Goal: Task Accomplishment & Management: Use online tool/utility

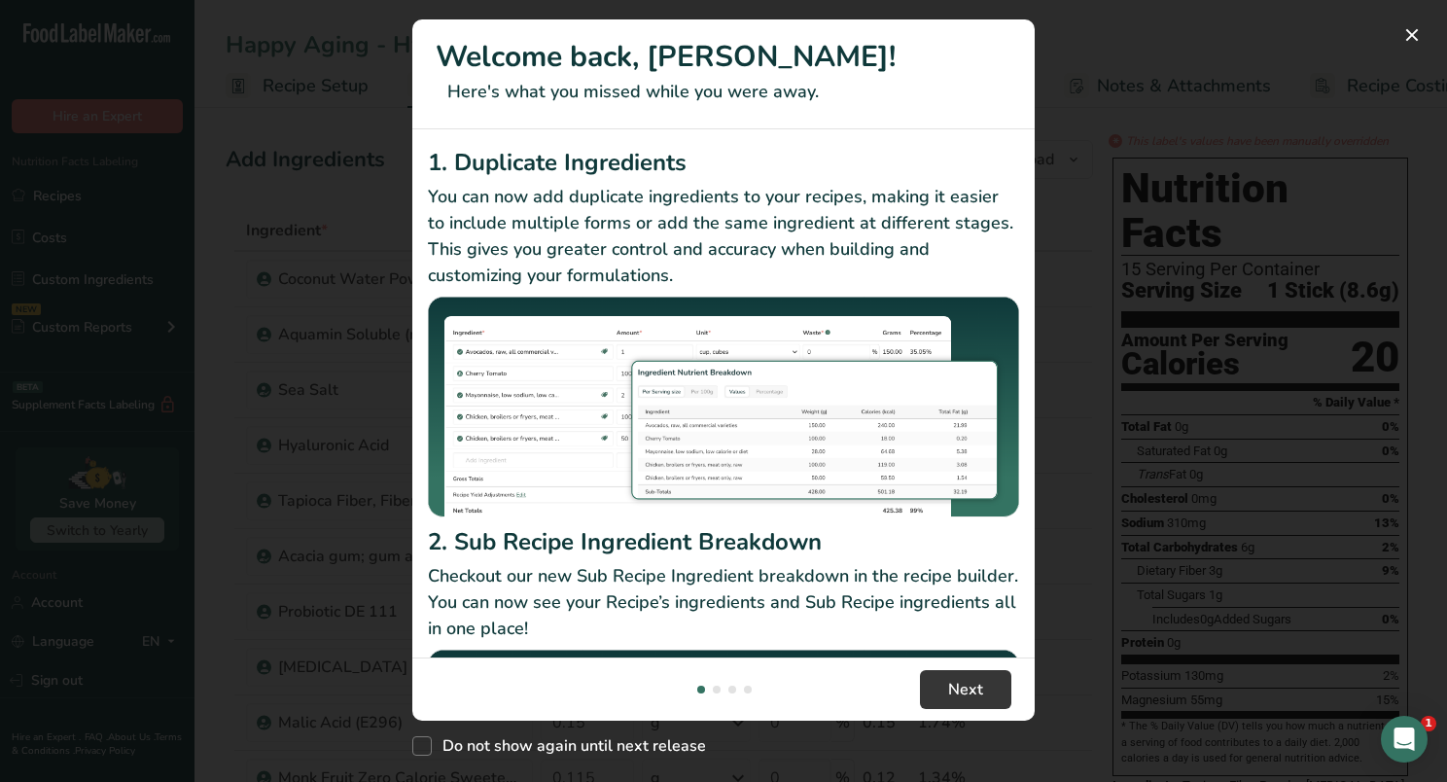
click at [1307, 63] on div "New Features" at bounding box center [723, 391] width 1447 height 782
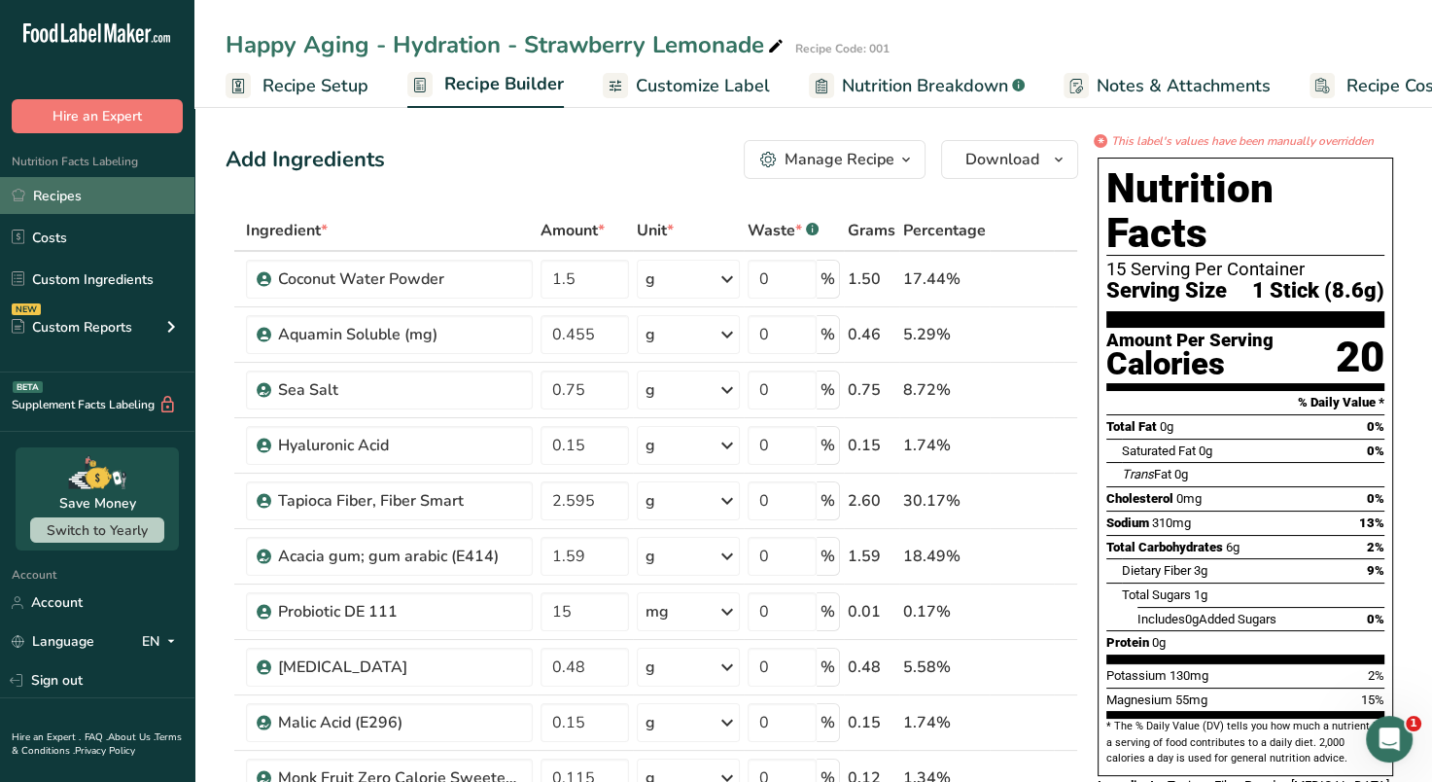
click at [80, 198] on link "Recipes" at bounding box center [97, 195] width 194 height 37
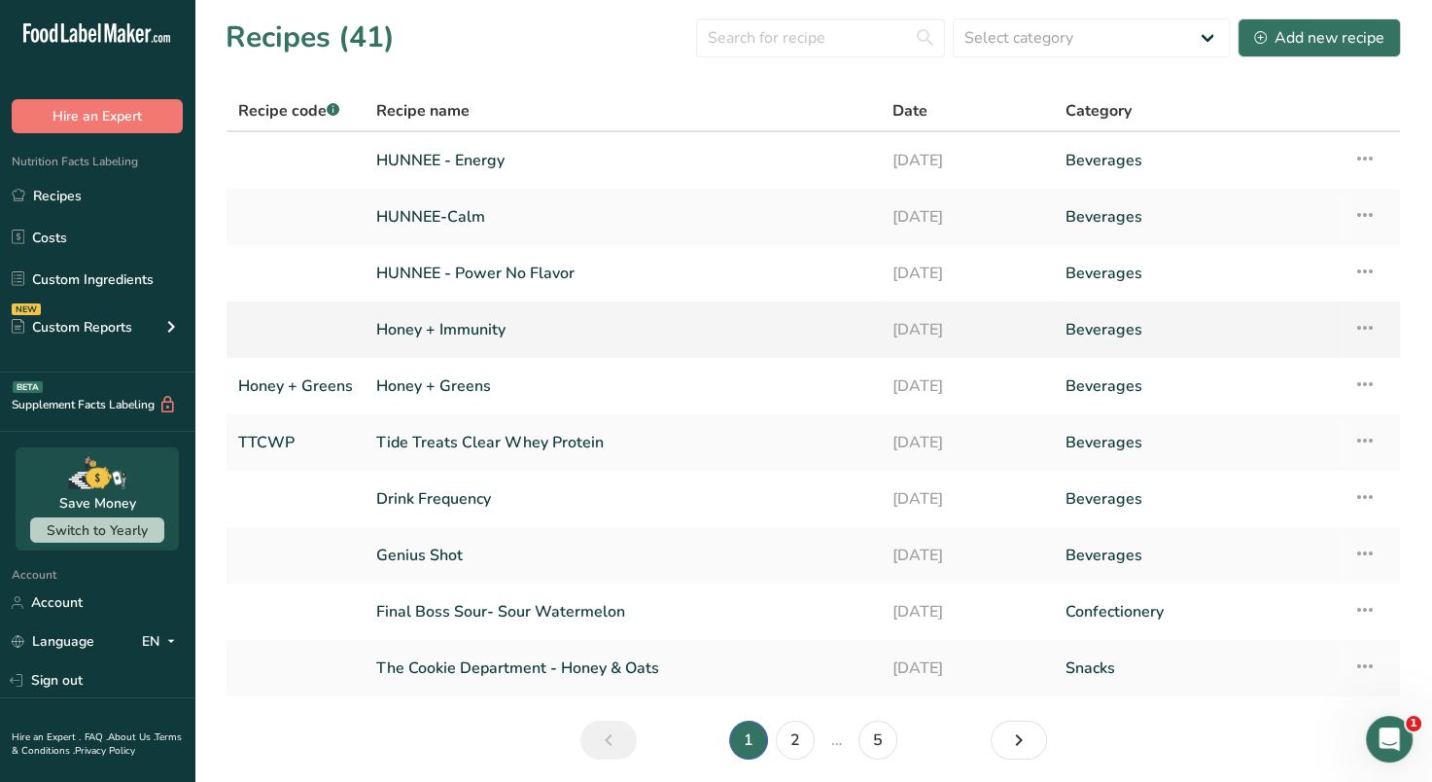
click at [563, 322] on link "Honey + Immunity" at bounding box center [622, 329] width 493 height 41
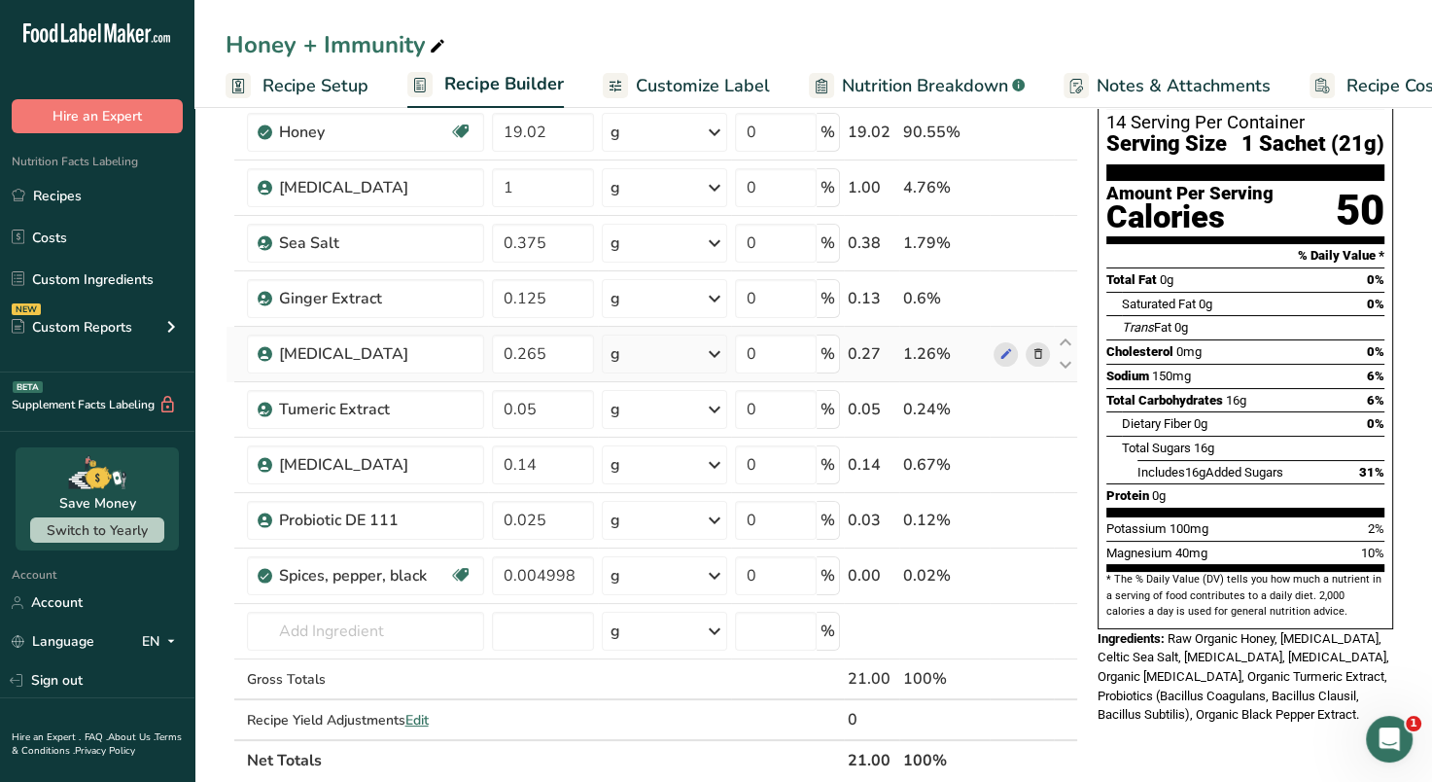
scroll to position [146, 0]
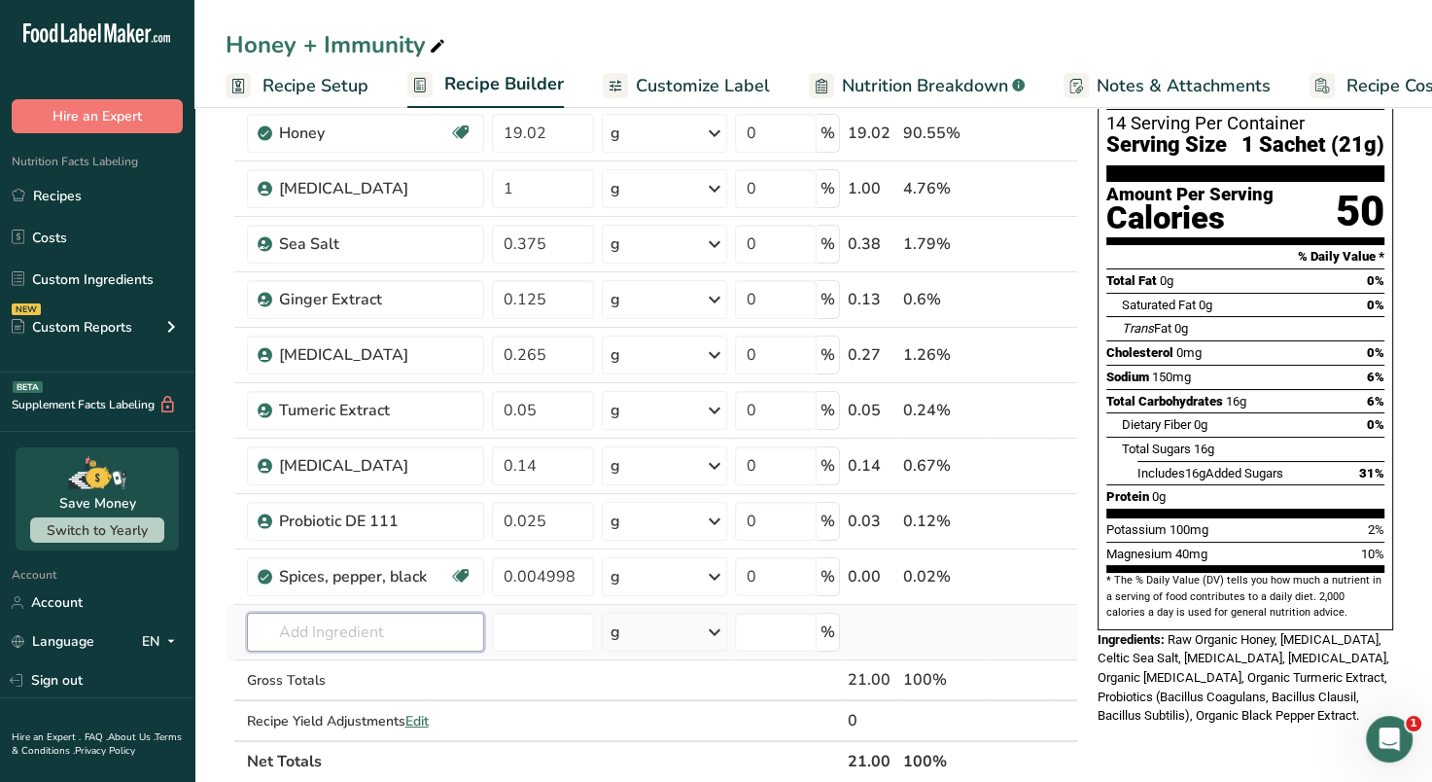
click at [393, 635] on input "text" at bounding box center [365, 632] width 237 height 39
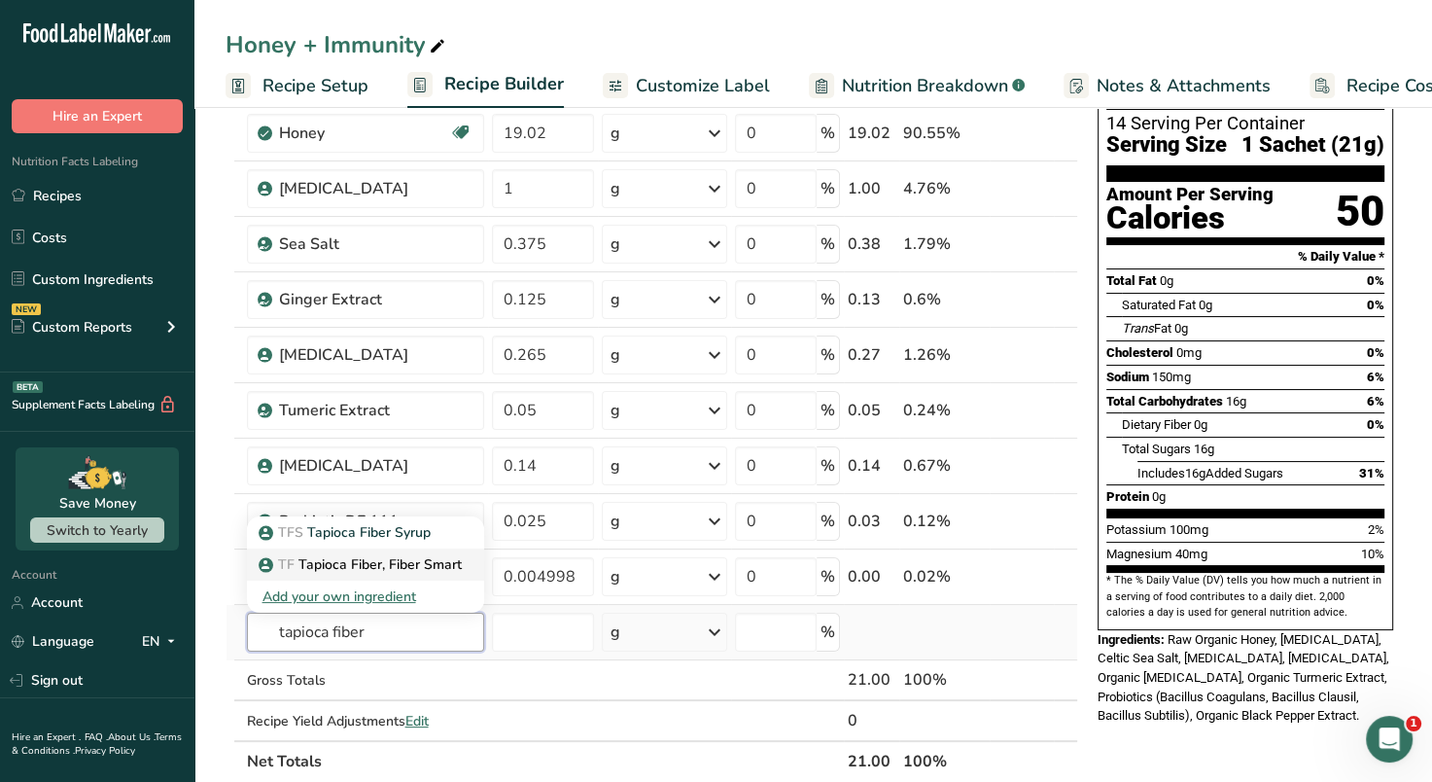
type input "tapioca fiber"
click at [397, 567] on p "TF Tapioca Fiber, Fiber Smart" at bounding box center [362, 564] width 199 height 20
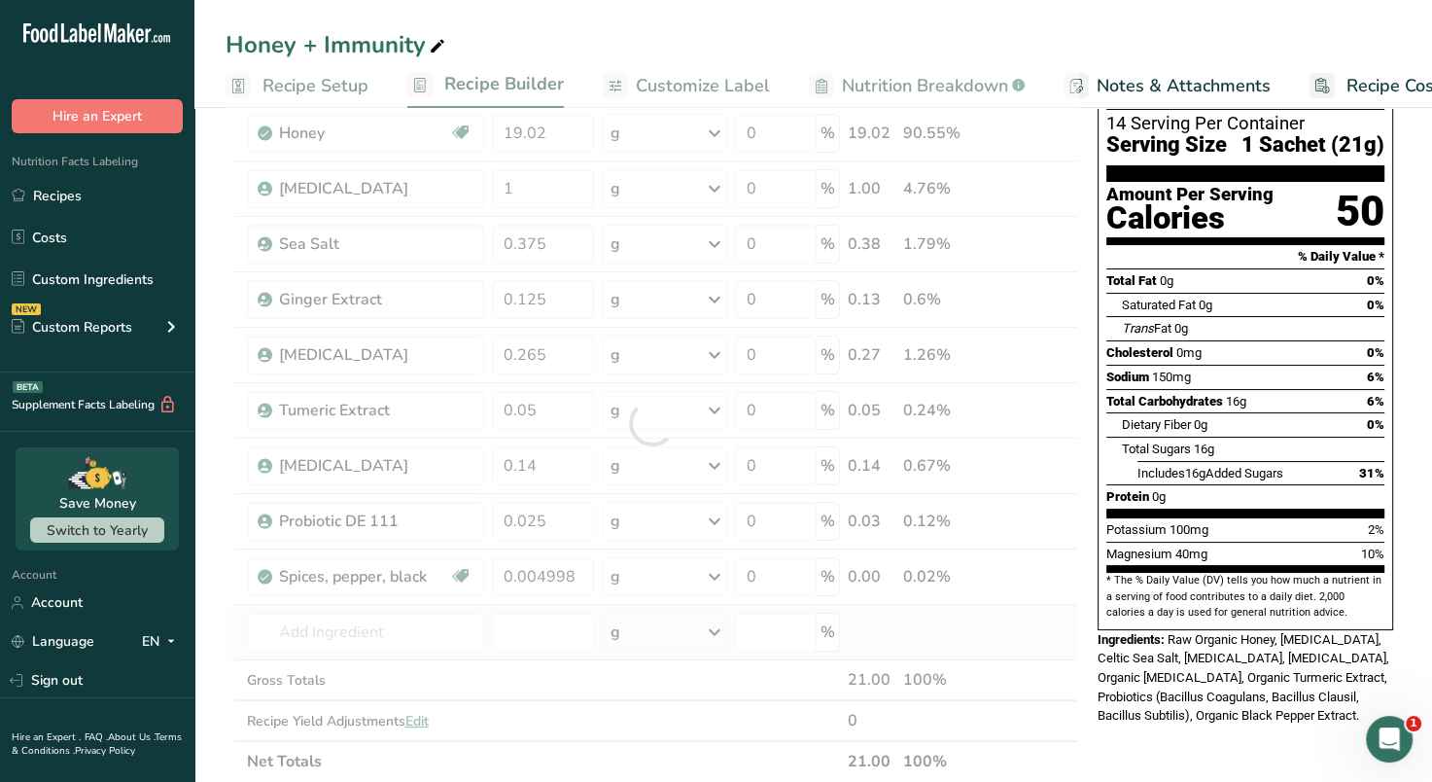
type input "Tapioca Fiber, Fiber Smart"
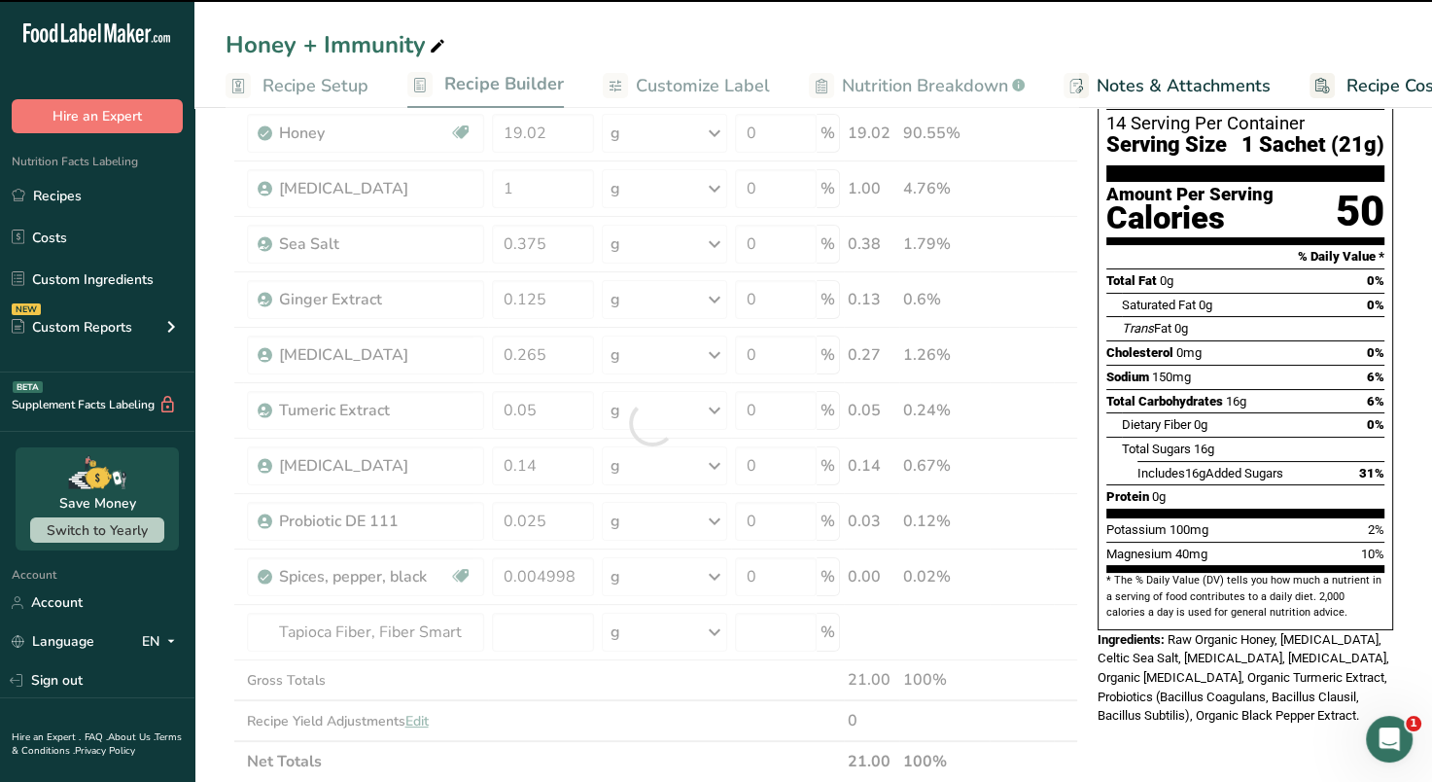
type input "0"
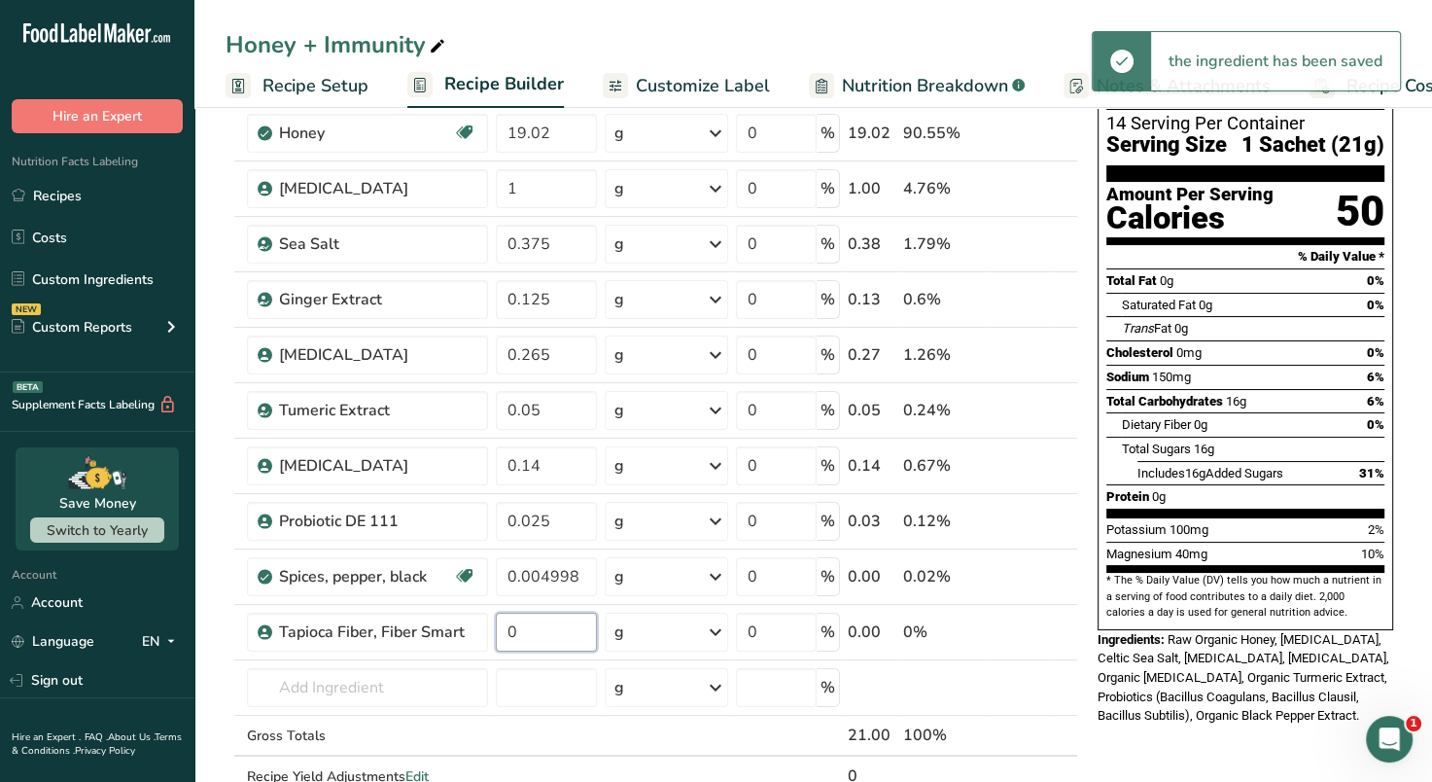
click at [537, 619] on input "0" at bounding box center [547, 632] width 102 height 39
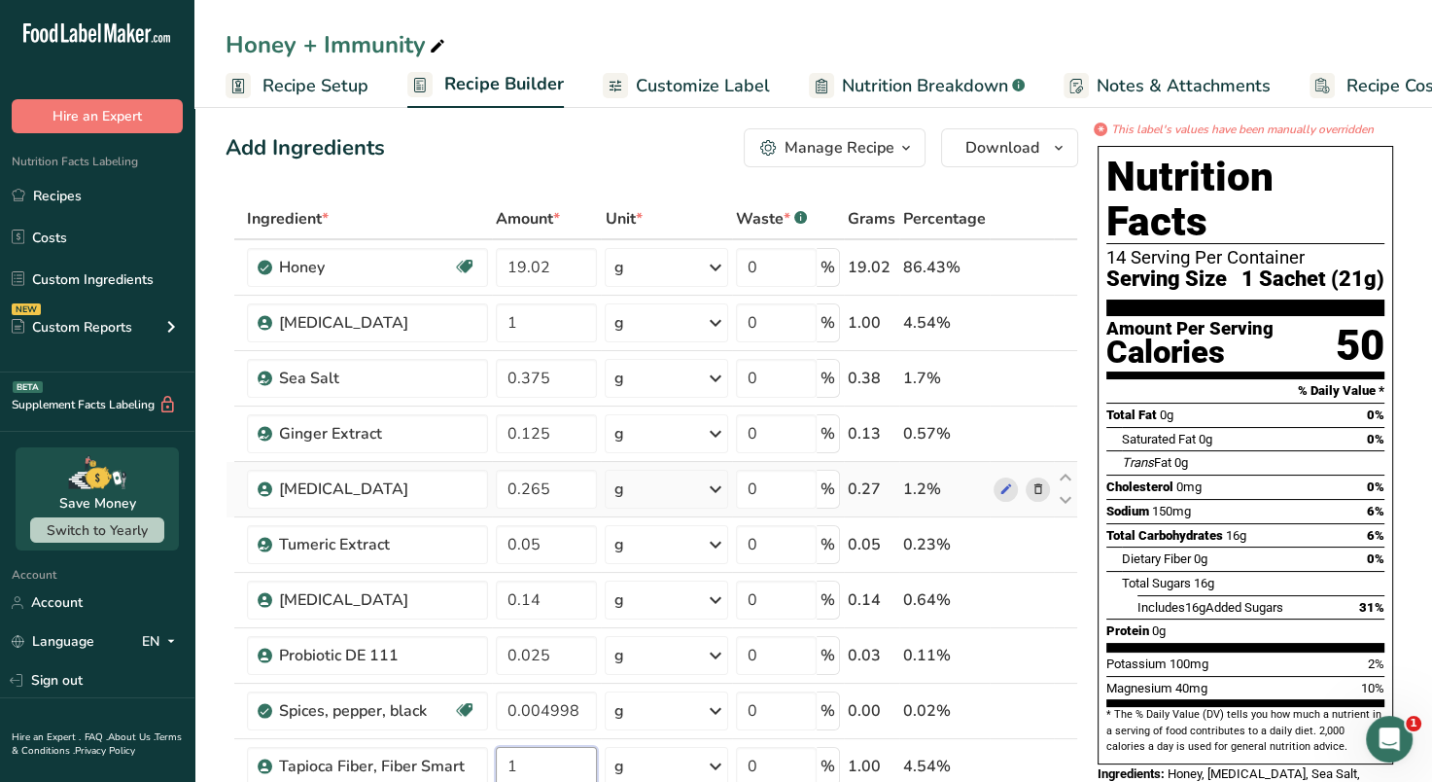
scroll to position [0, 0]
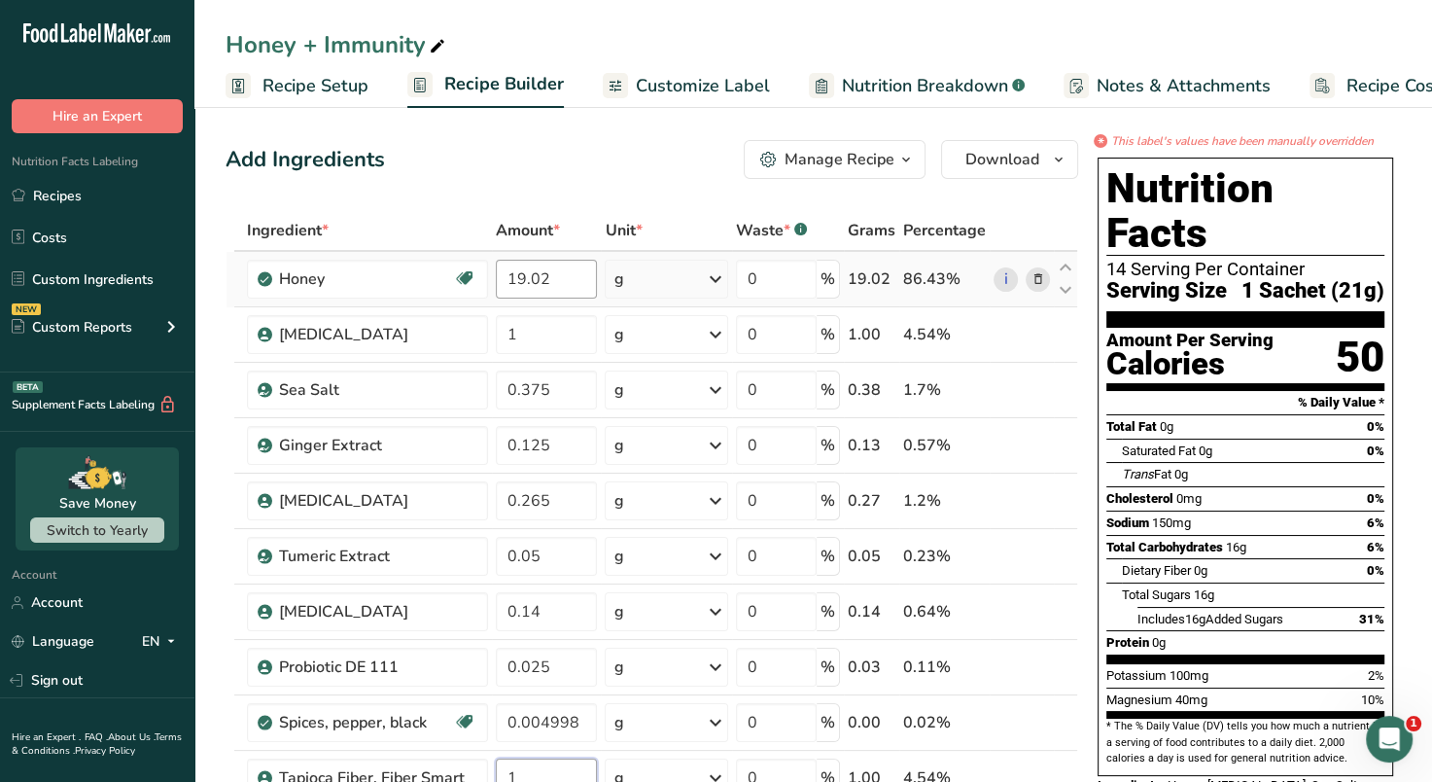
type input "1"
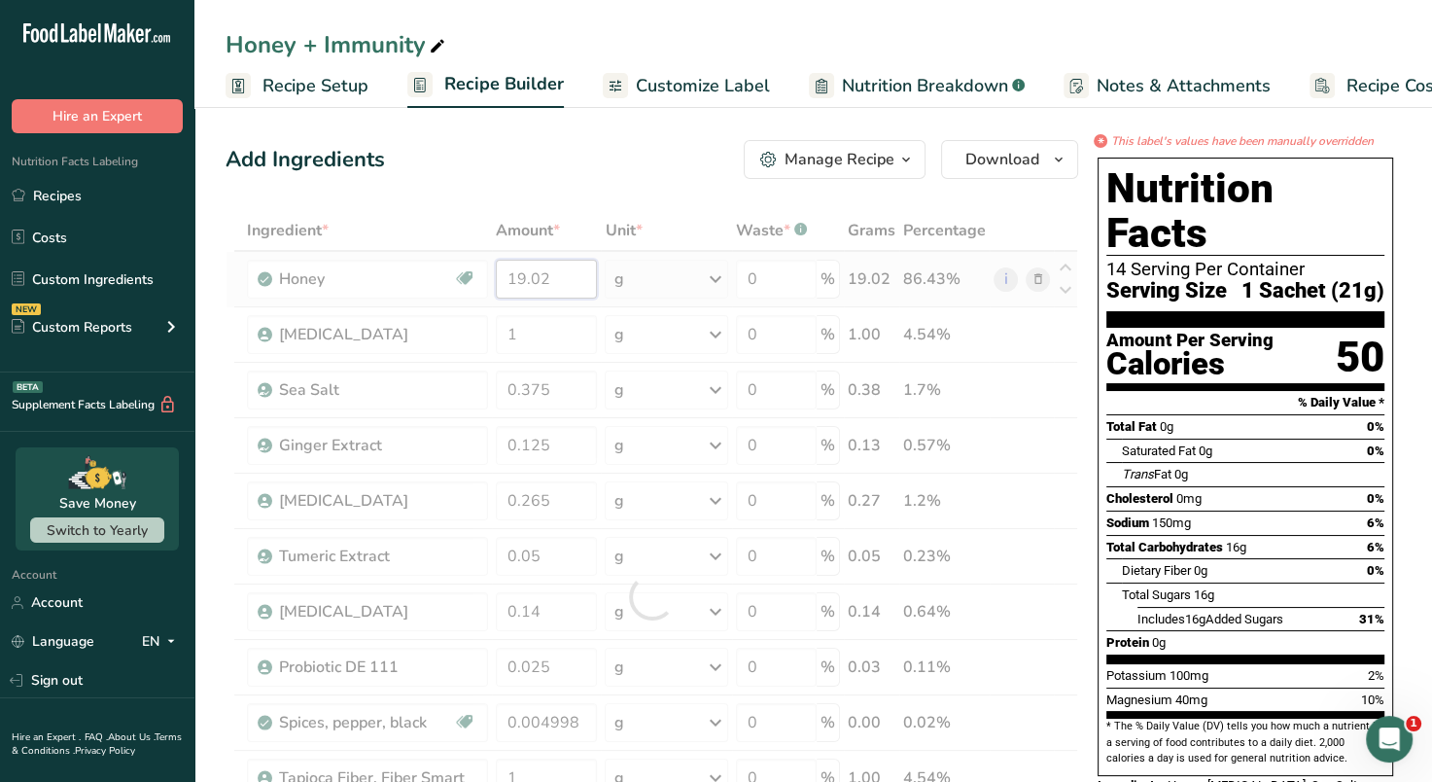
click at [529, 286] on div "Ingredient * Amount * Unit * Waste * .a-a{fill:#347362;}.b-a{fill:#fff;} Grams …" at bounding box center [652, 596] width 853 height 773
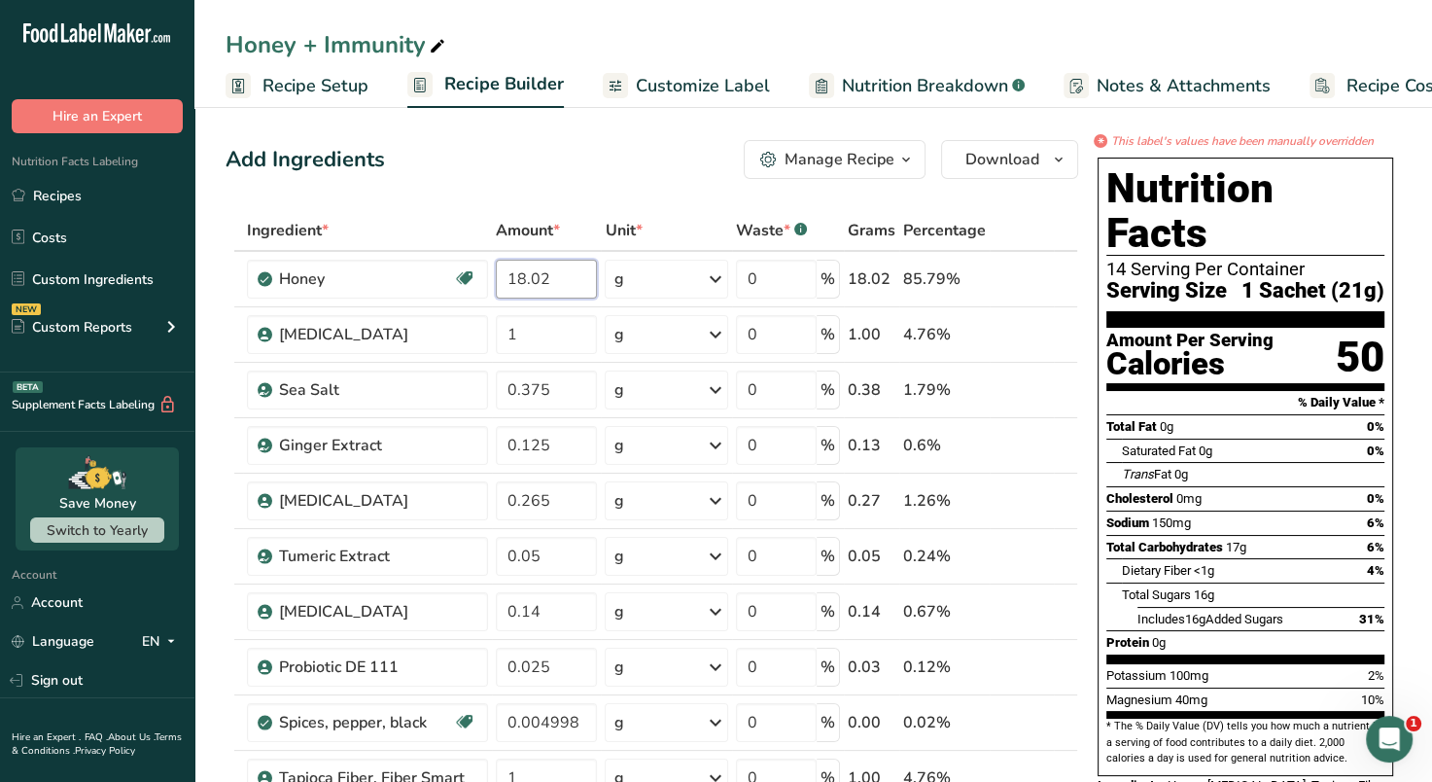
type input "18.02"
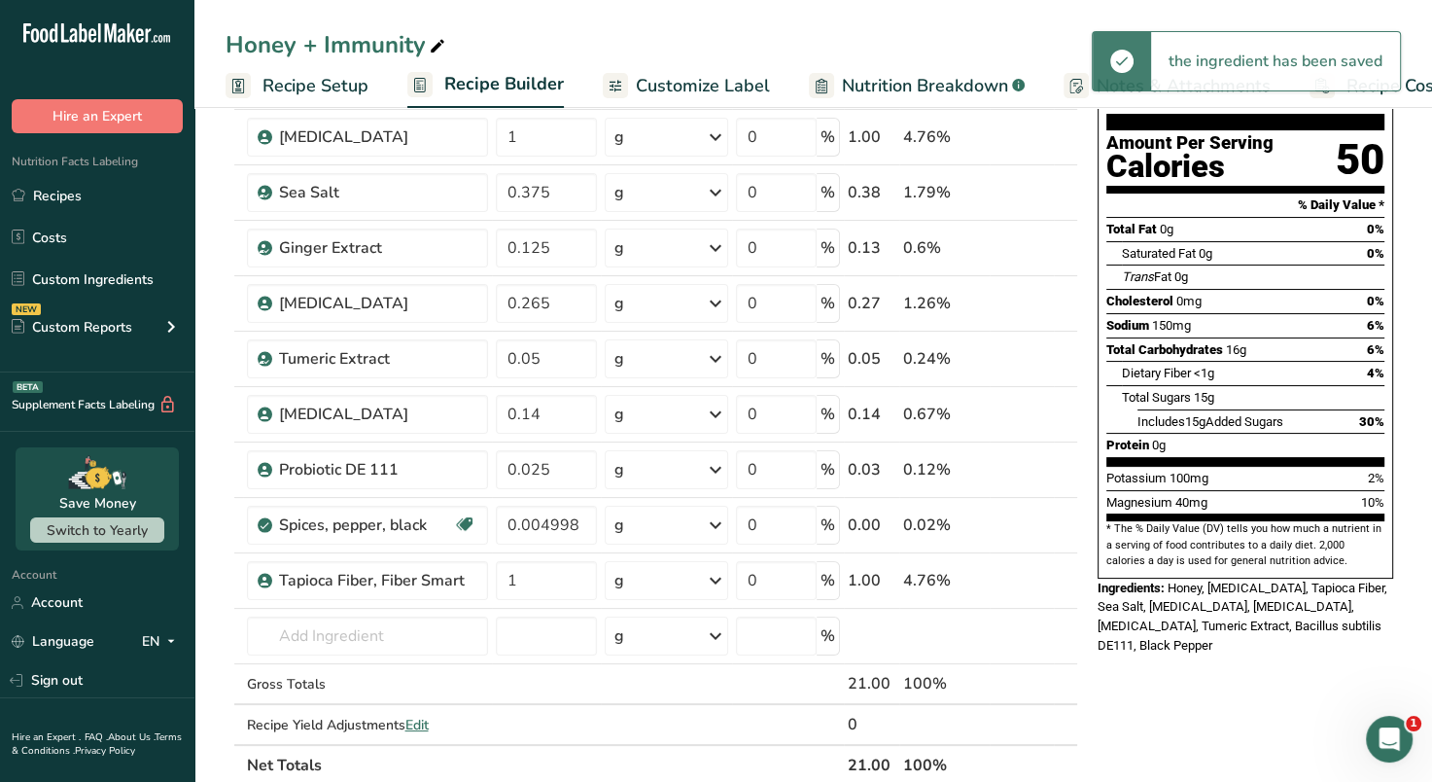
scroll to position [198, 0]
click at [549, 574] on input "1" at bounding box center [547, 579] width 102 height 39
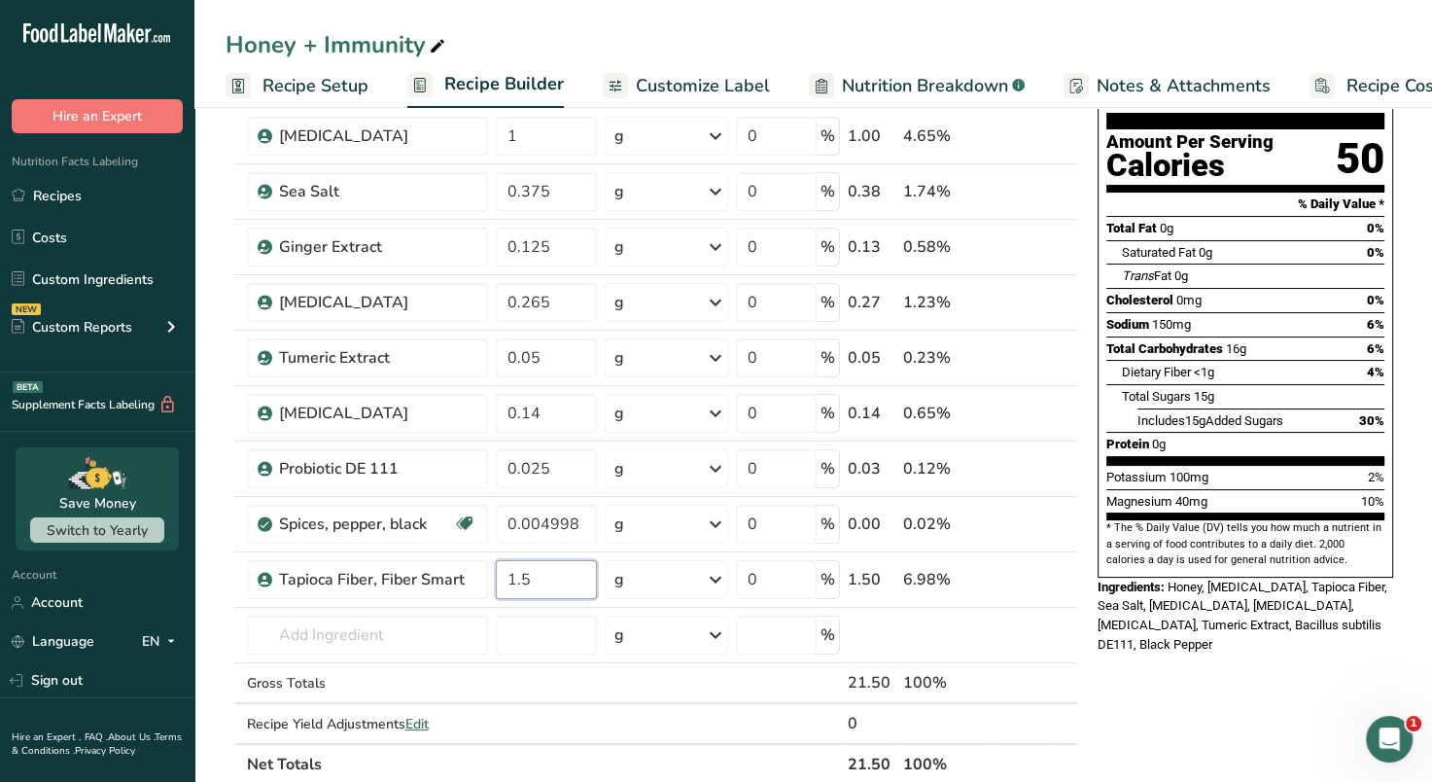
type input "1.5"
click at [1210, 714] on div "* This label's values have been manually overridden Nutrition Facts 14 Serving …" at bounding box center [1245, 714] width 311 height 1560
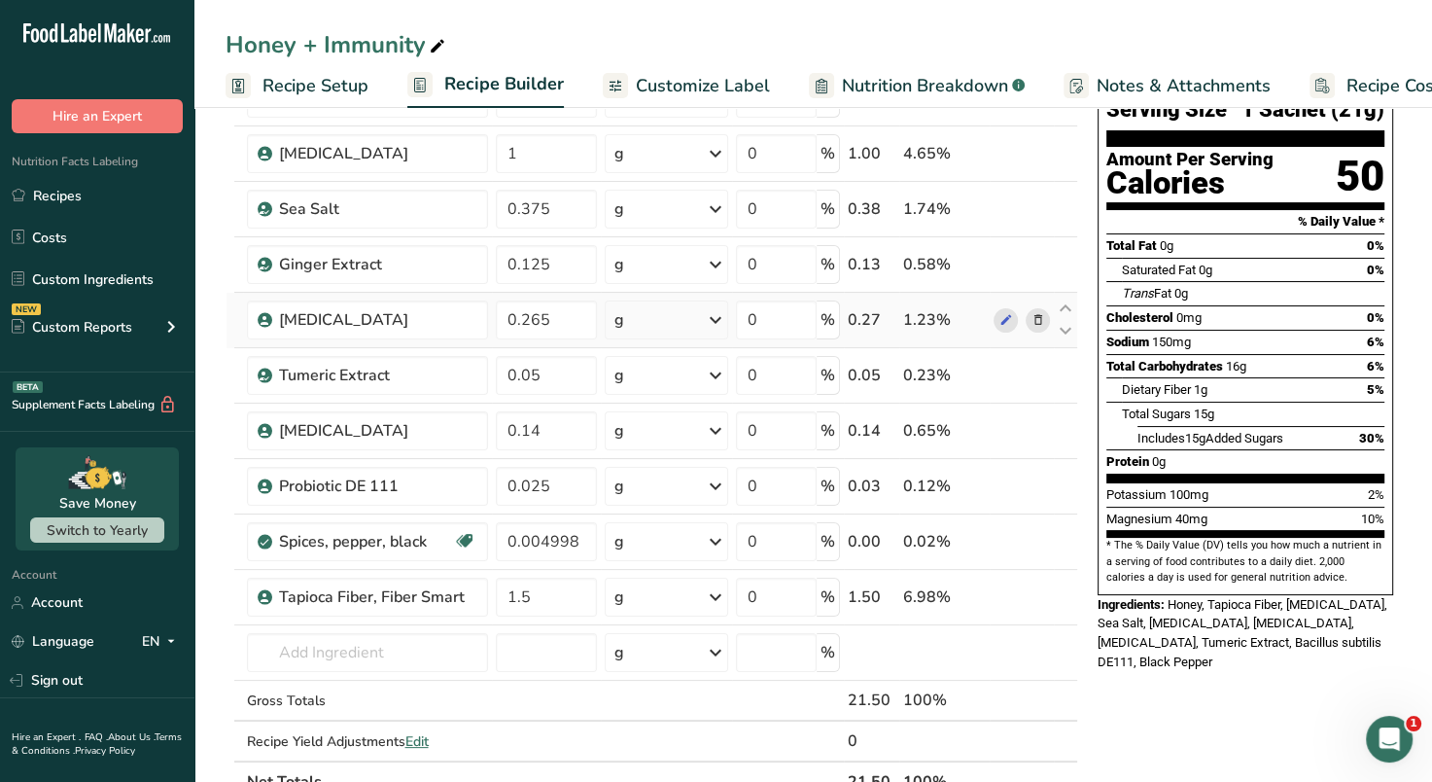
scroll to position [0, 0]
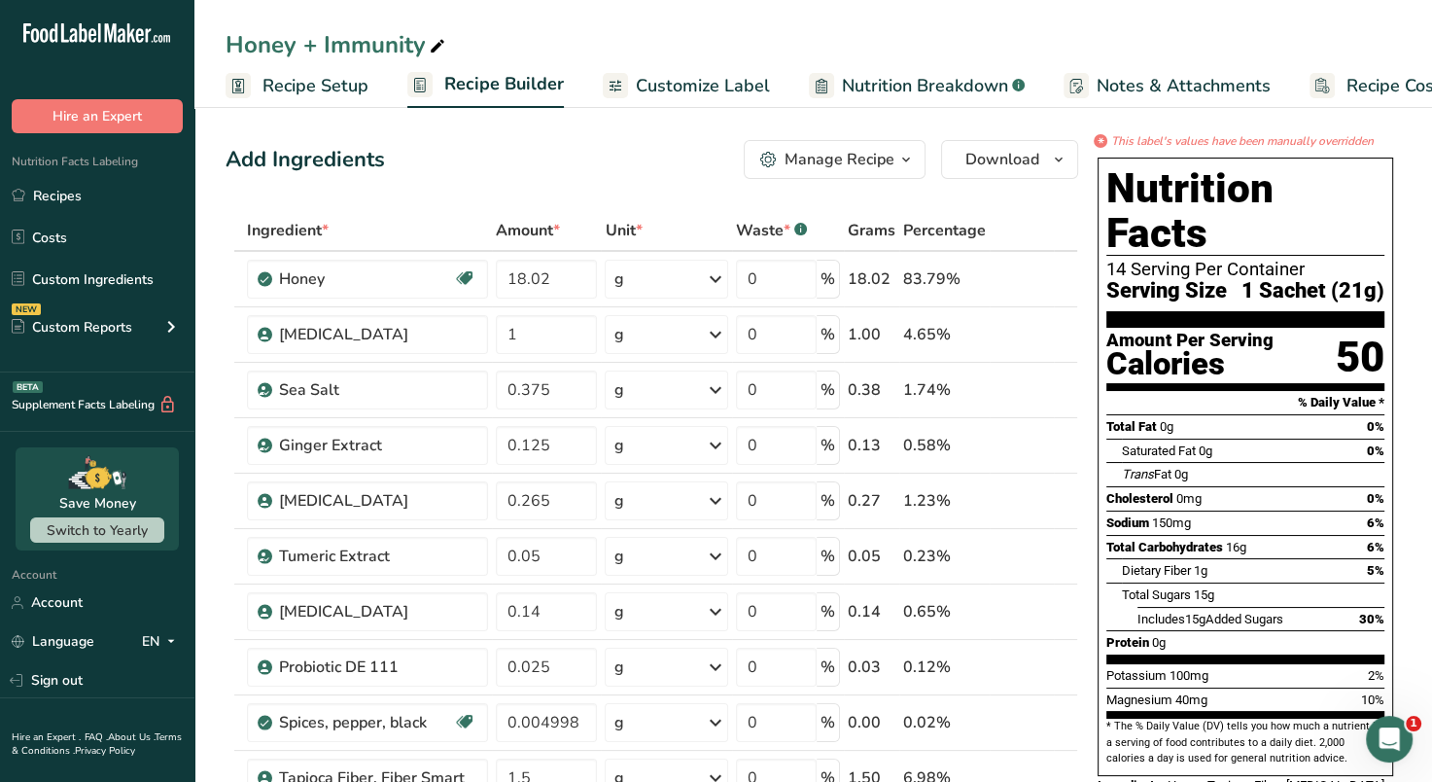
click at [723, 83] on span "Customize Label" at bounding box center [703, 86] width 134 height 26
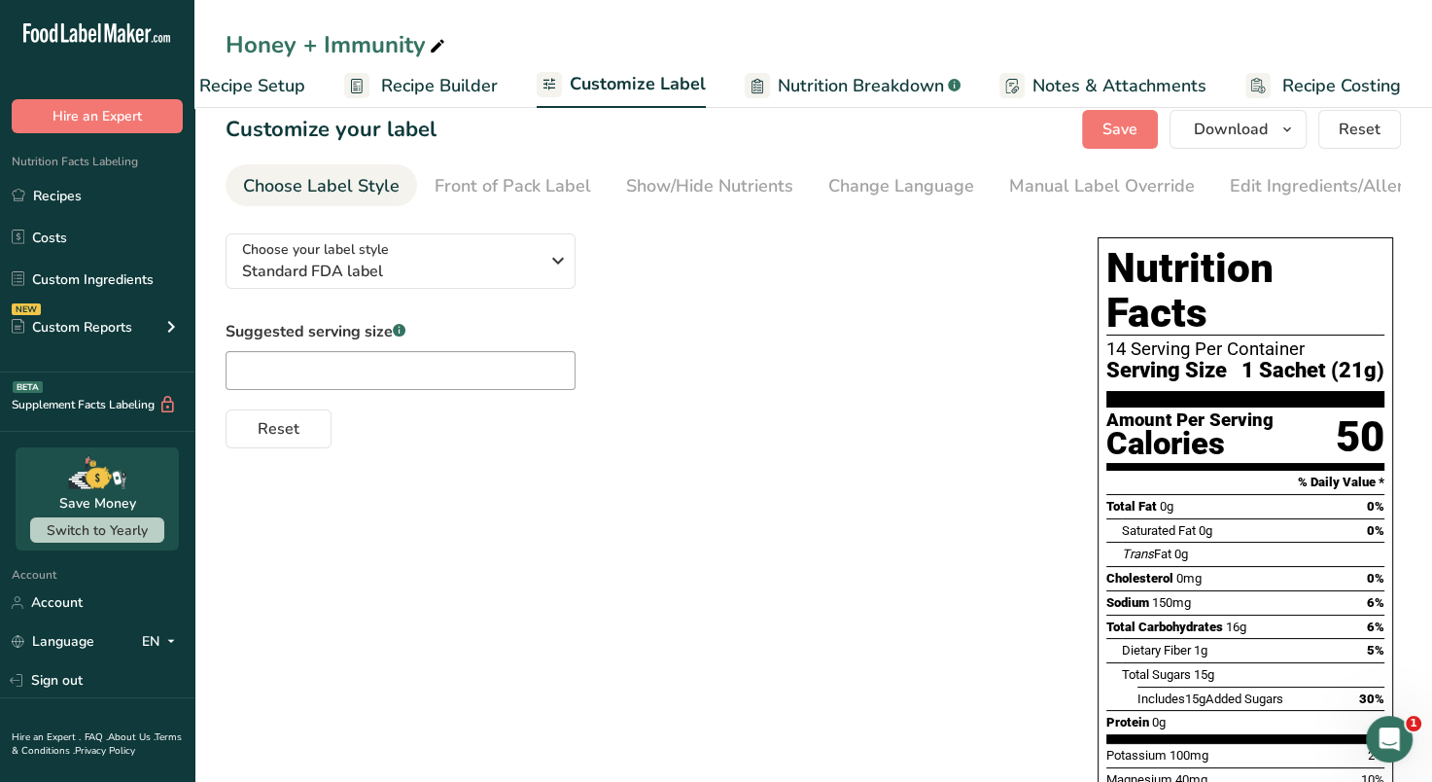
scroll to position [23, 0]
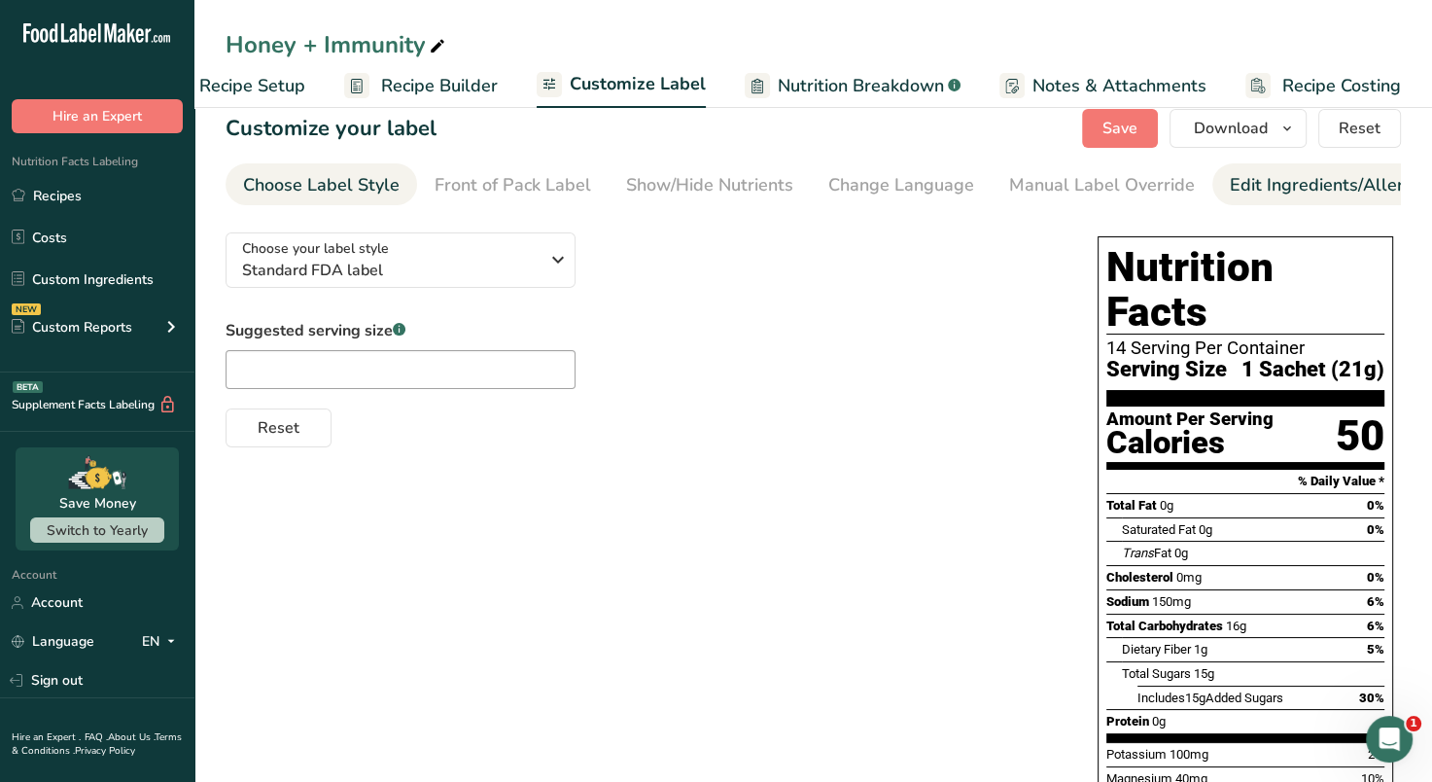
click at [1260, 181] on div "Edit Ingredients/Allergens List" at bounding box center [1353, 185] width 247 height 26
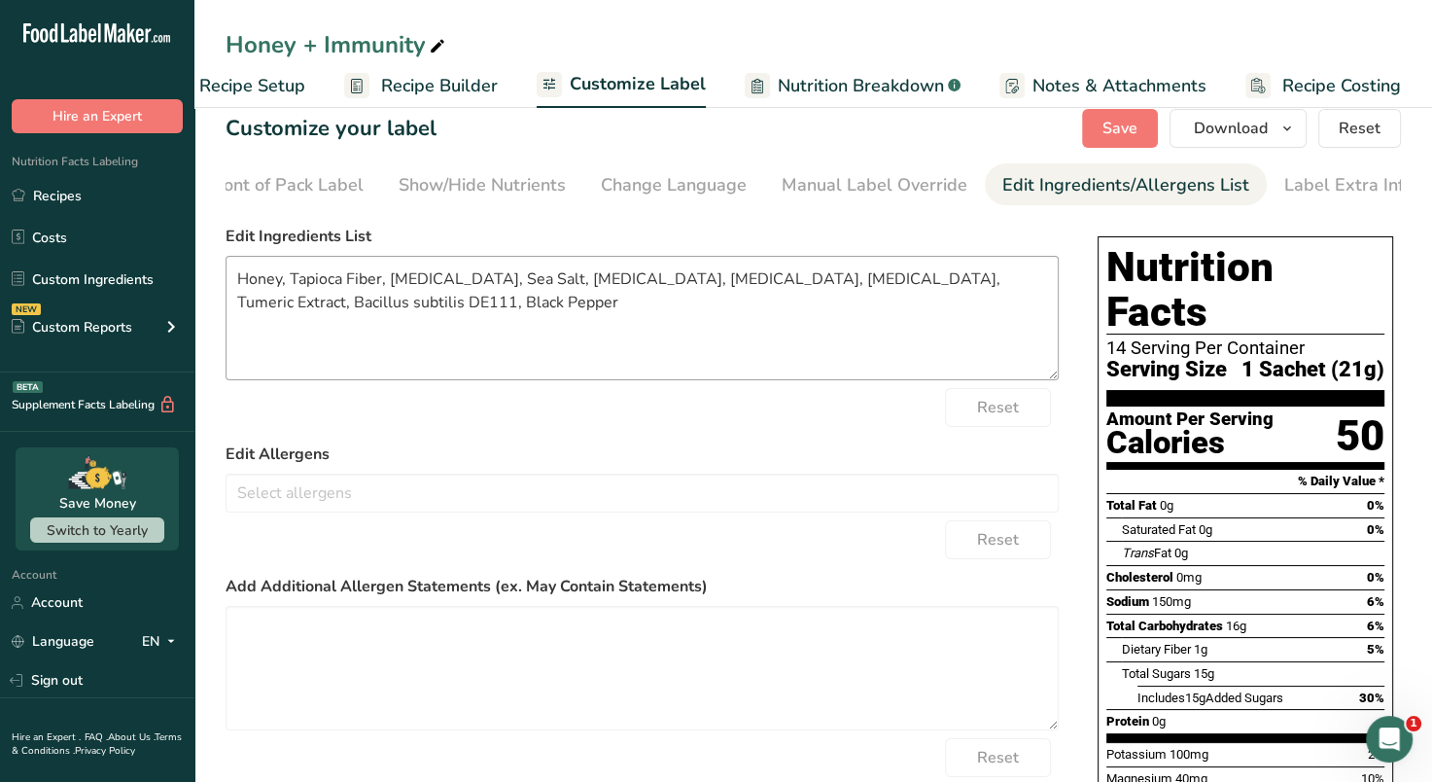
scroll to position [0, 237]
click at [252, 288] on textarea "Honey, Tapioca Fiber, [MEDICAL_DATA], Sea Salt, [MEDICAL_DATA], [MEDICAL_DATA],…" at bounding box center [642, 318] width 833 height 124
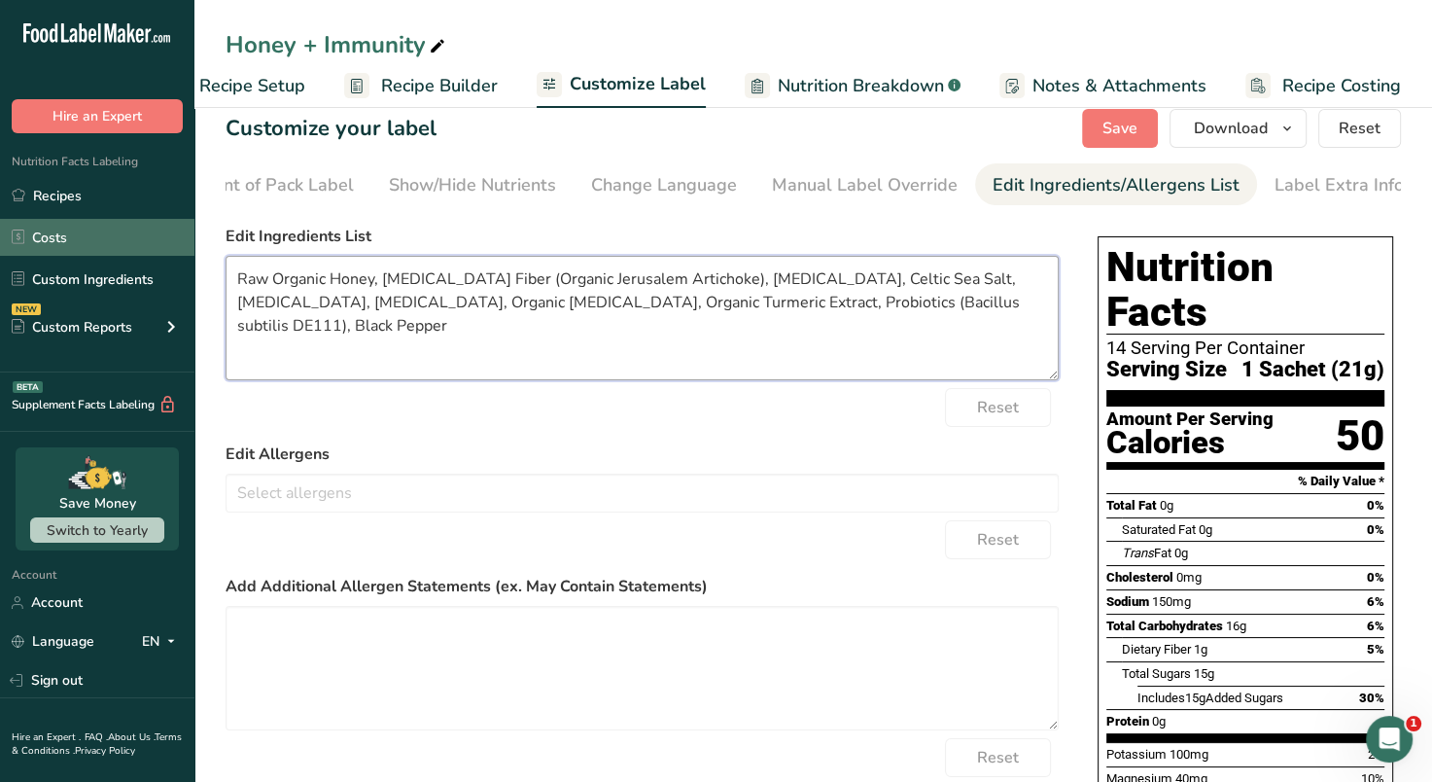
paste textarea "®"
type textarea "Raw Organic Honey, [MEDICAL_DATA] Fiber (Organic Jerusalem Artichoke), [MEDICAL…"
click at [1120, 132] on span "Save" at bounding box center [1120, 128] width 35 height 23
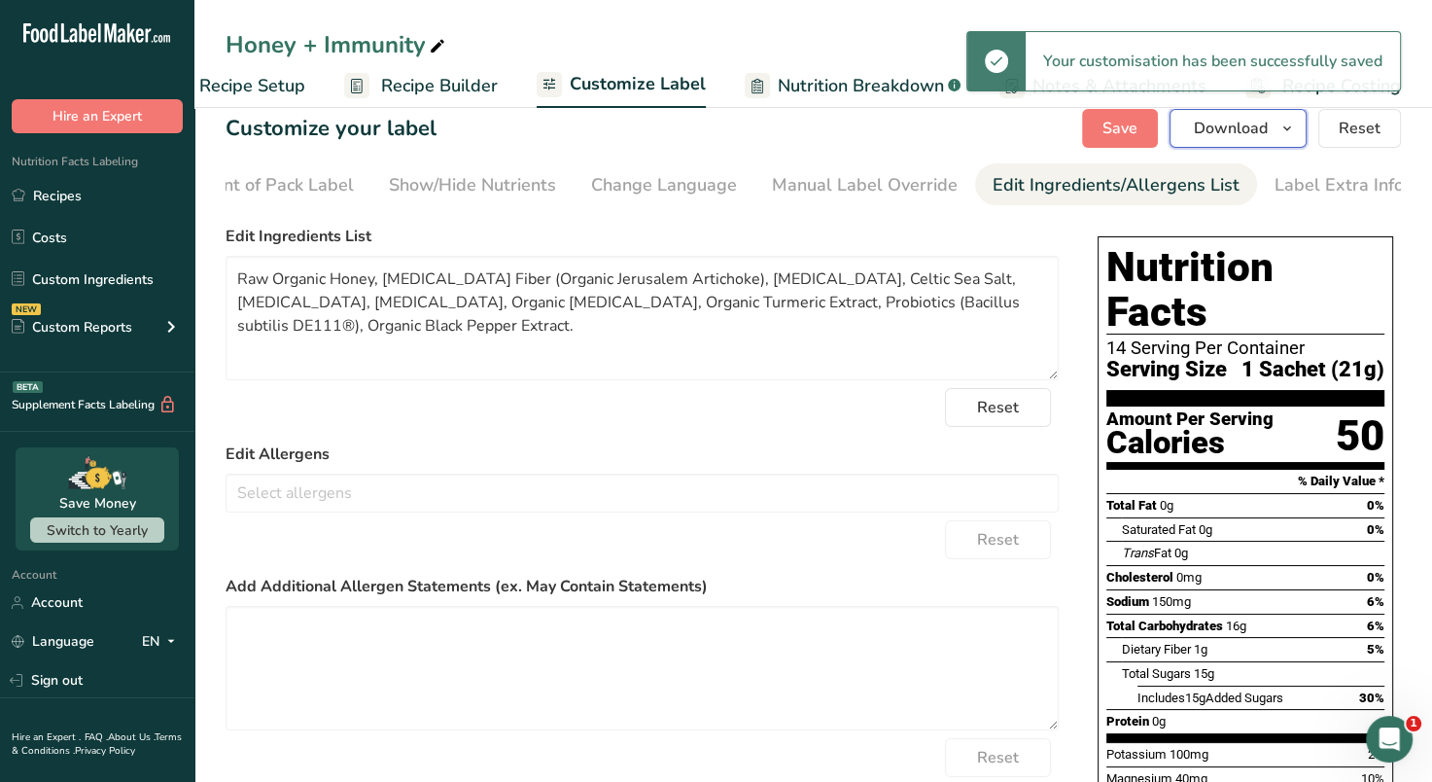
click at [1286, 134] on icon "button" at bounding box center [1288, 129] width 16 height 24
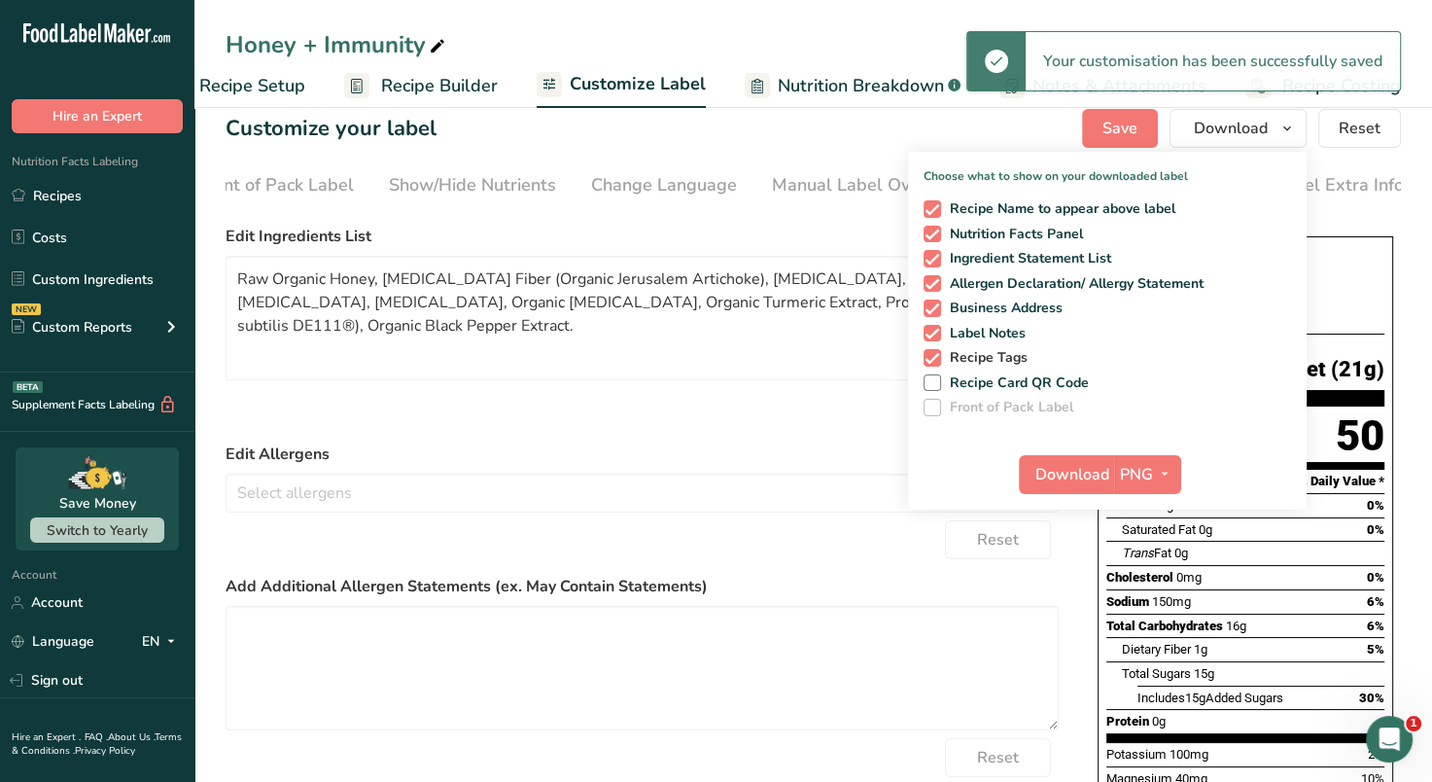
click at [937, 355] on span at bounding box center [933, 358] width 18 height 18
click at [936, 355] on input "Recipe Tags" at bounding box center [930, 357] width 13 height 13
checkbox input "false"
click at [936, 325] on span at bounding box center [933, 334] width 18 height 18
click at [936, 327] on input "Label Notes" at bounding box center [930, 333] width 13 height 13
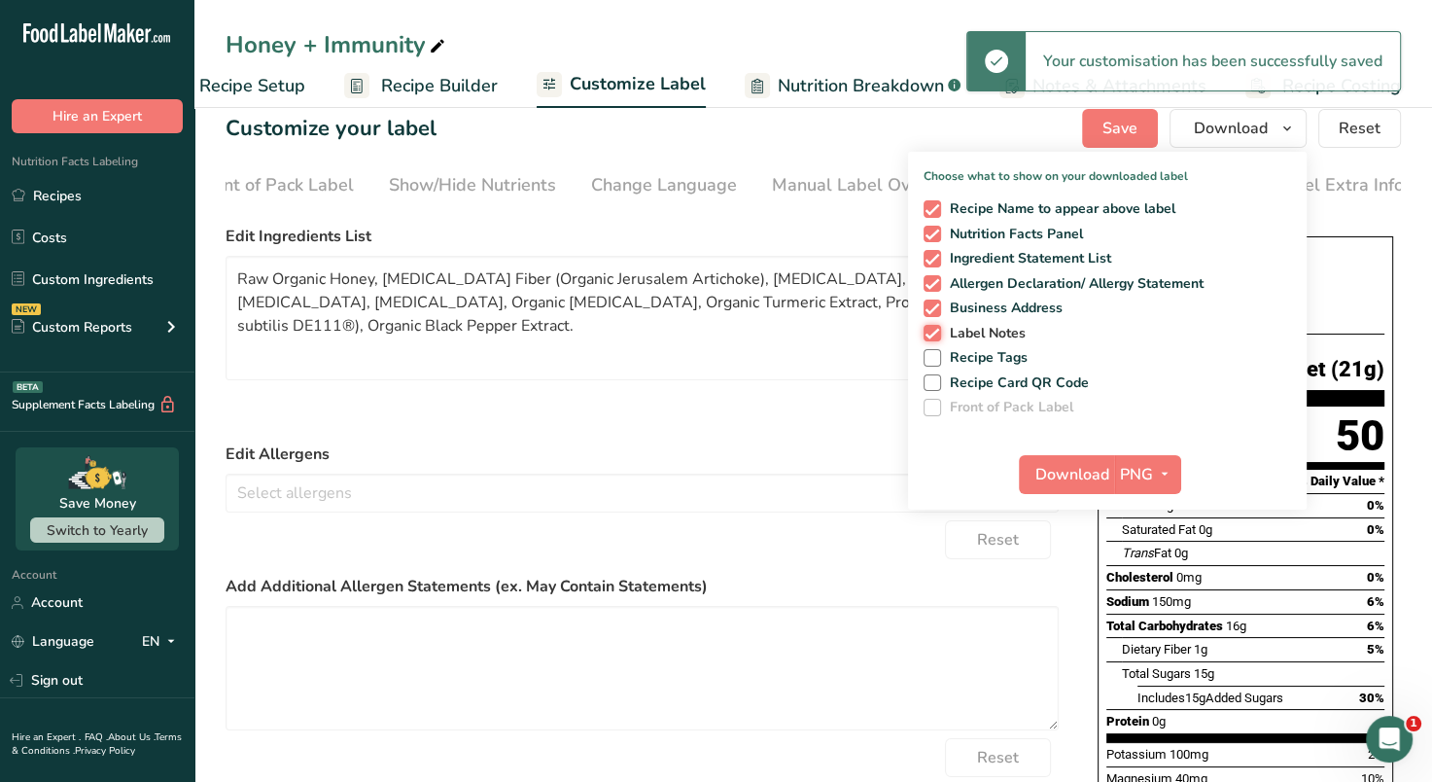
checkbox input "false"
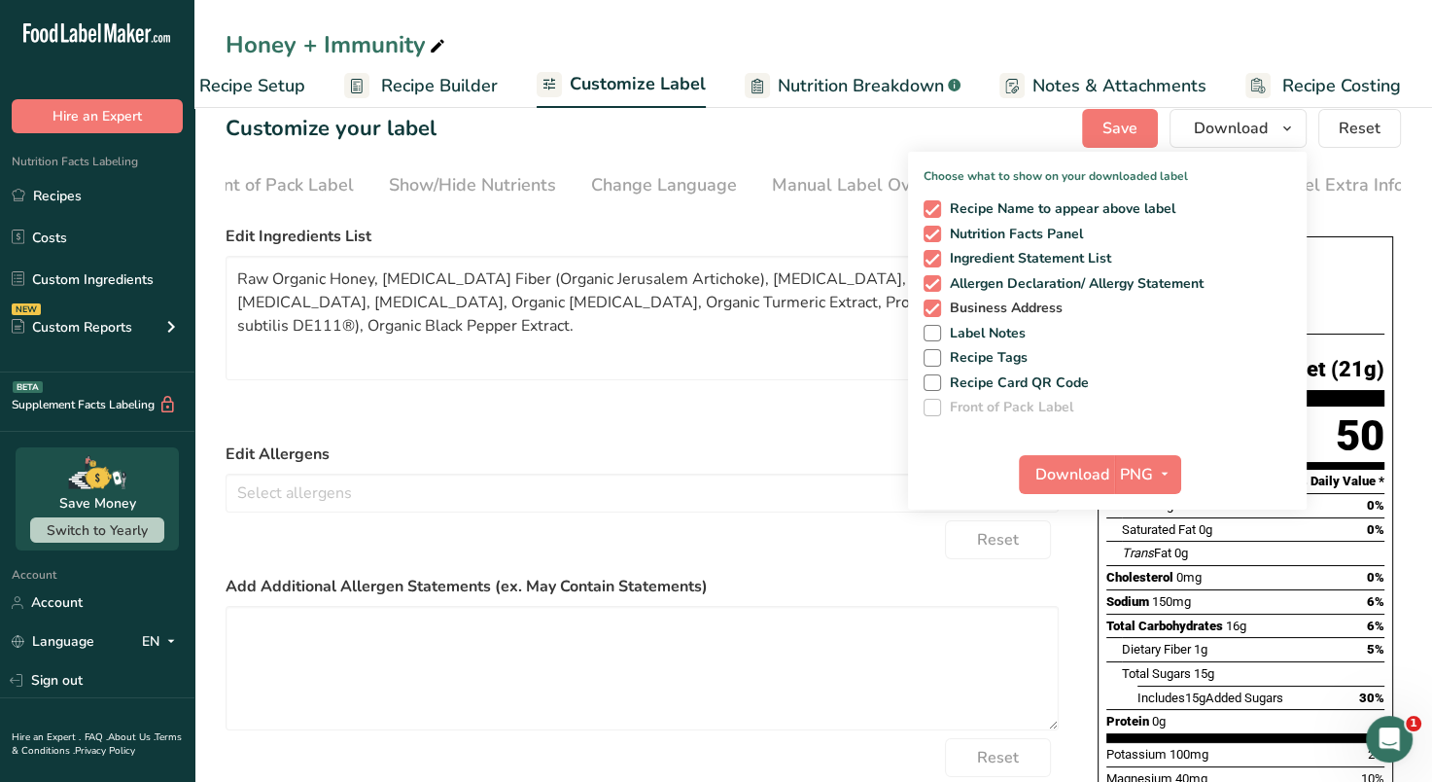
click at [934, 302] on span at bounding box center [933, 309] width 18 height 18
click at [934, 302] on input "Business Address" at bounding box center [930, 307] width 13 height 13
checkbox input "false"
click at [931, 280] on span at bounding box center [933, 284] width 18 height 18
click at [931, 280] on input "Allergen Declaration/ Allergy Statement" at bounding box center [930, 283] width 13 height 13
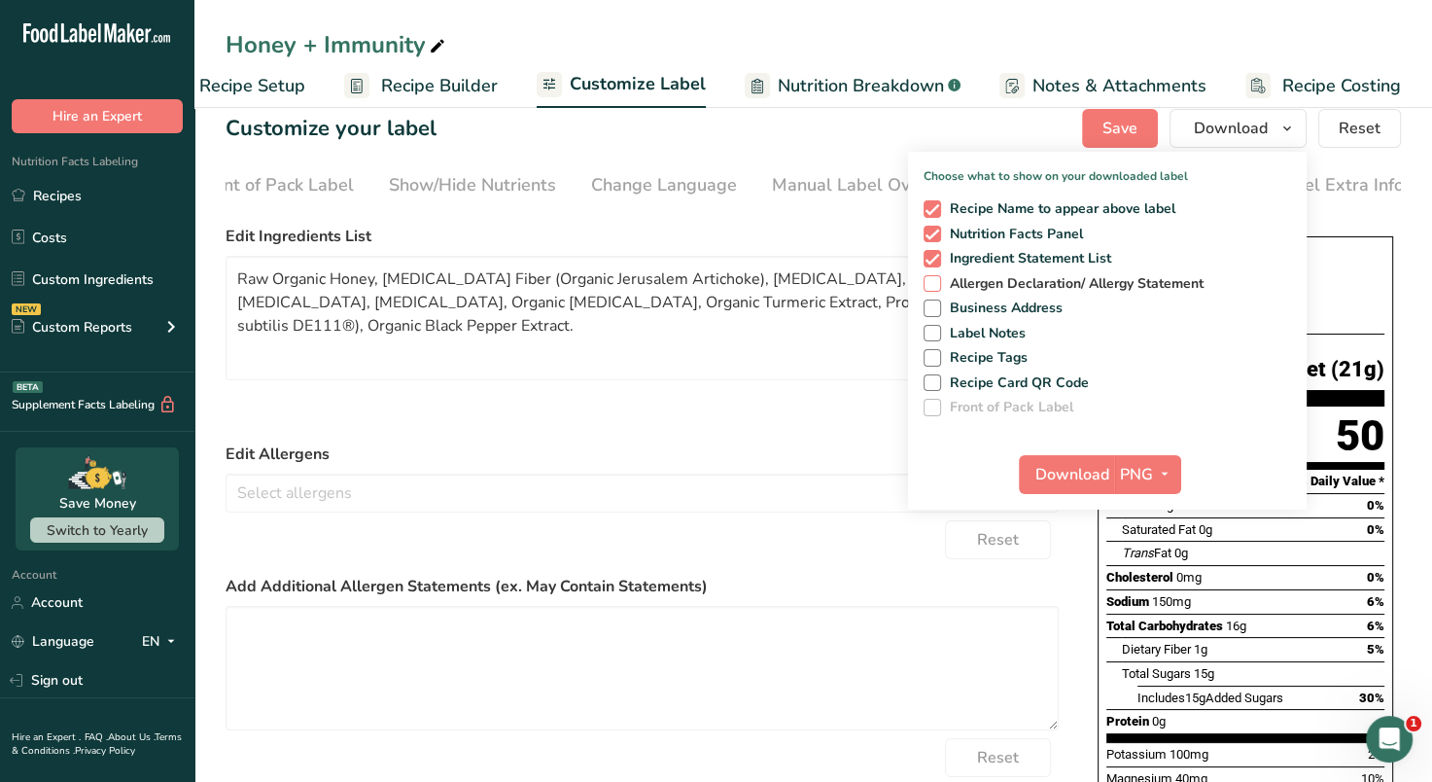
click at [931, 280] on span at bounding box center [933, 284] width 18 height 18
click at [931, 280] on input "Allergen Declaration/ Allergy Statement" at bounding box center [930, 283] width 13 height 13
checkbox input "true"
click at [1167, 474] on icon "button" at bounding box center [1165, 474] width 16 height 24
click at [1158, 600] on link "PDF" at bounding box center [1150, 610] width 62 height 32
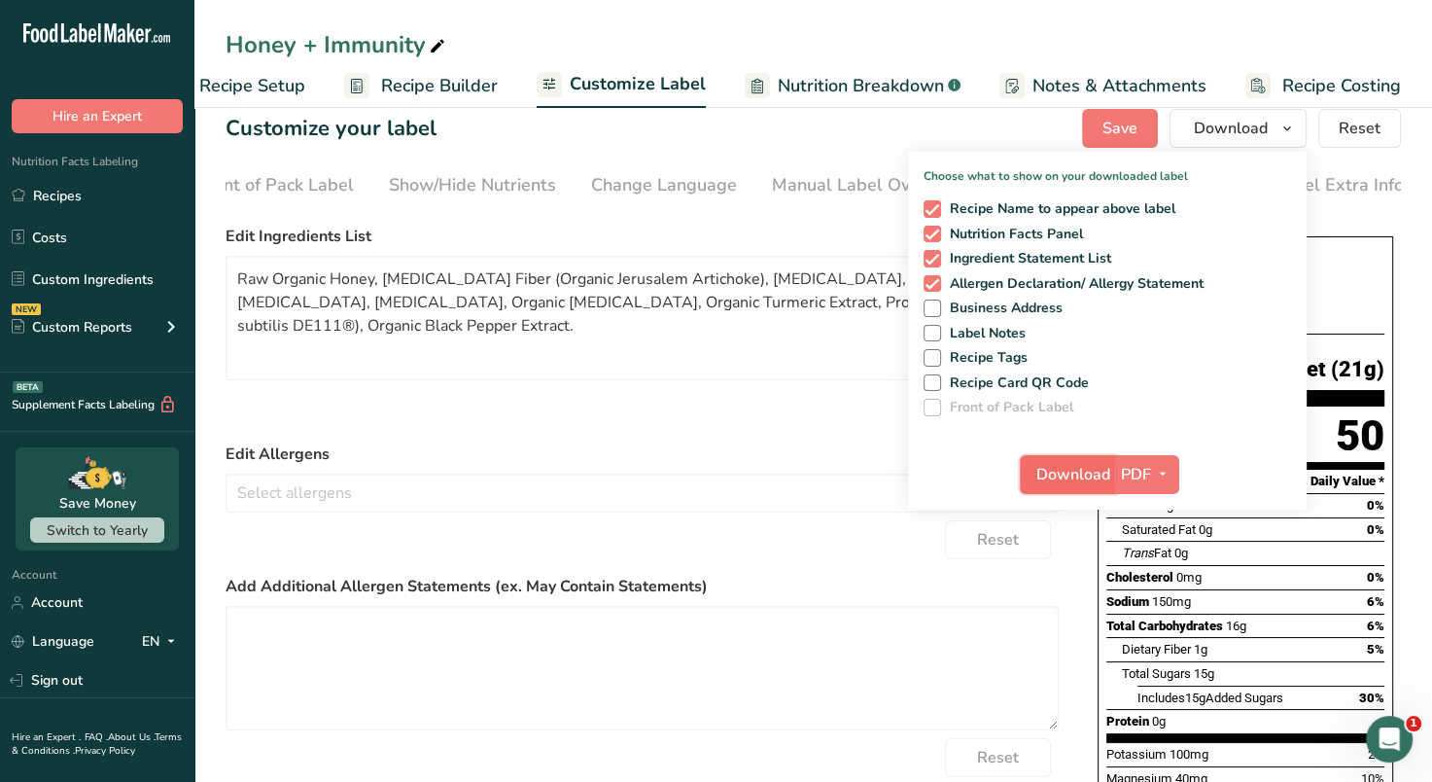
click at [1074, 464] on span "Download" at bounding box center [1074, 474] width 74 height 23
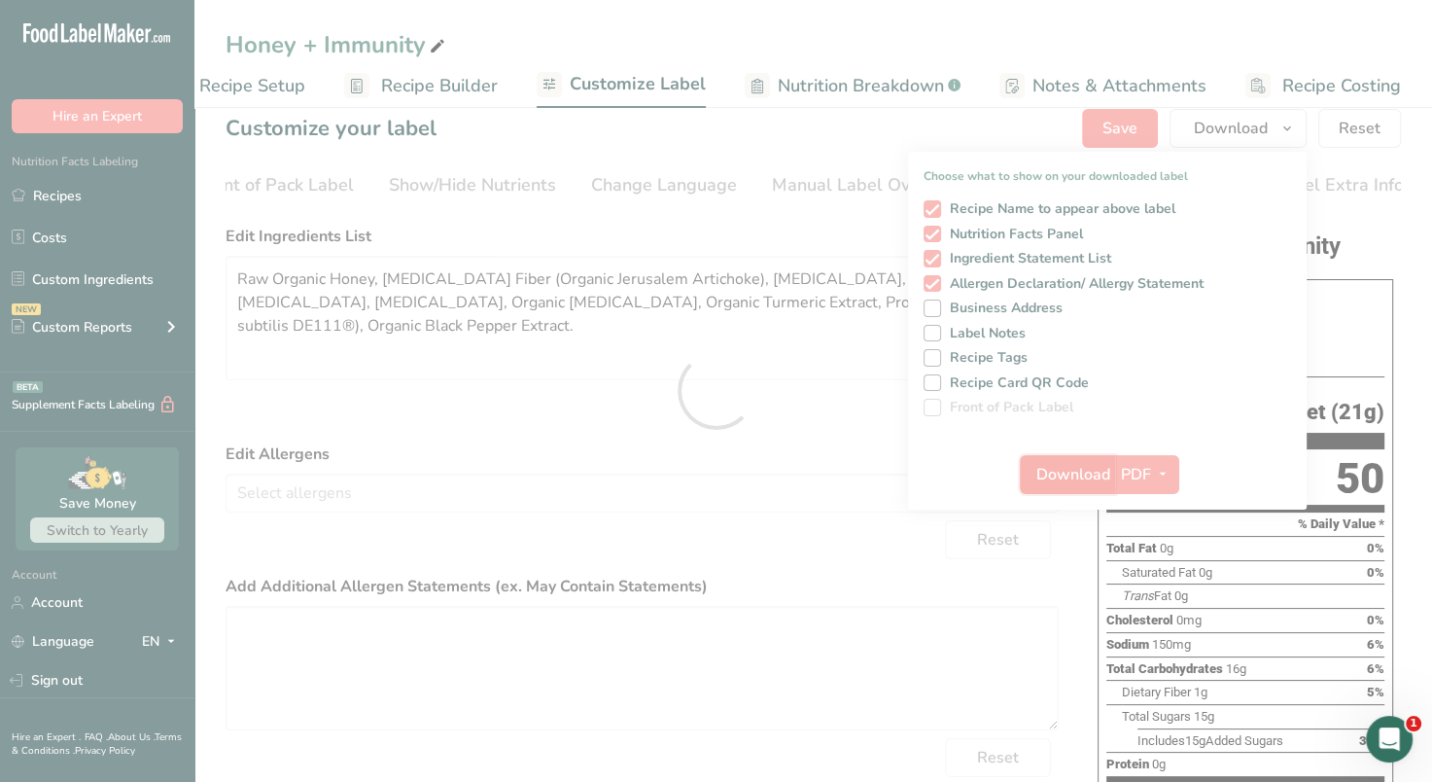
scroll to position [0, 0]
